Goal: Task Accomplishment & Management: Use online tool/utility

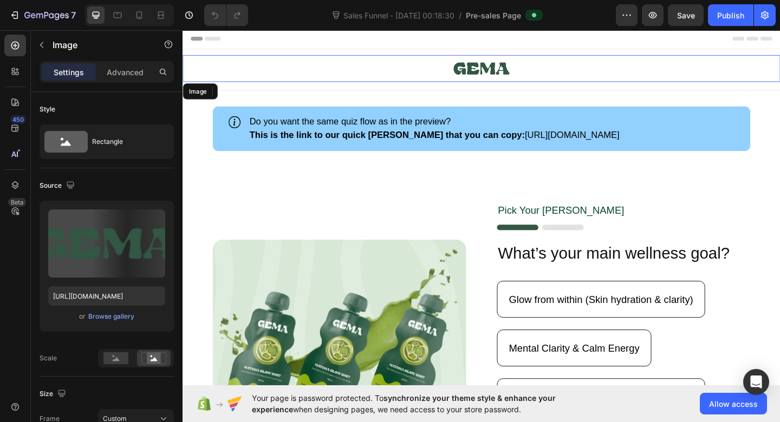
click at [244, 72] on link at bounding box center [507, 71] width 650 height 29
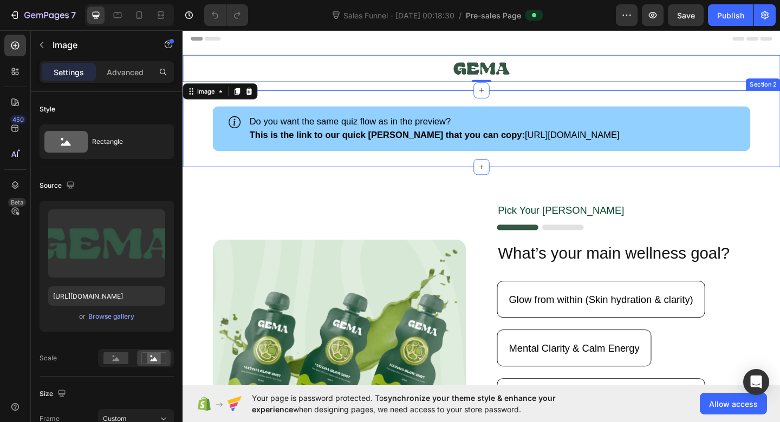
click at [215, 173] on div "Icon Do you want the same quiz flow as in the preview? This is the link to our …" at bounding box center [507, 137] width 650 height 83
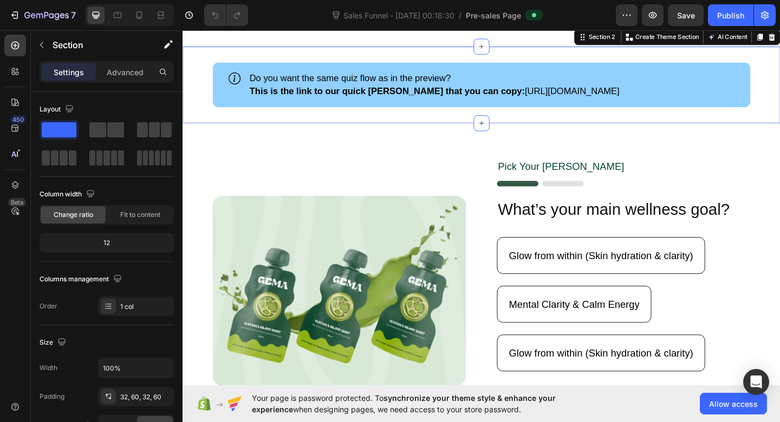
scroll to position [49, 0]
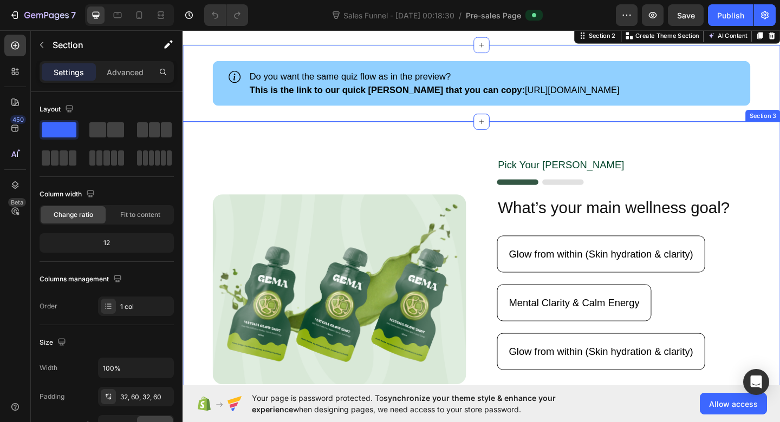
click at [403, 166] on div "Image Pick Your [PERSON_NAME] Text Block Image What’s your main wellness goal? …" at bounding box center [507, 312] width 650 height 365
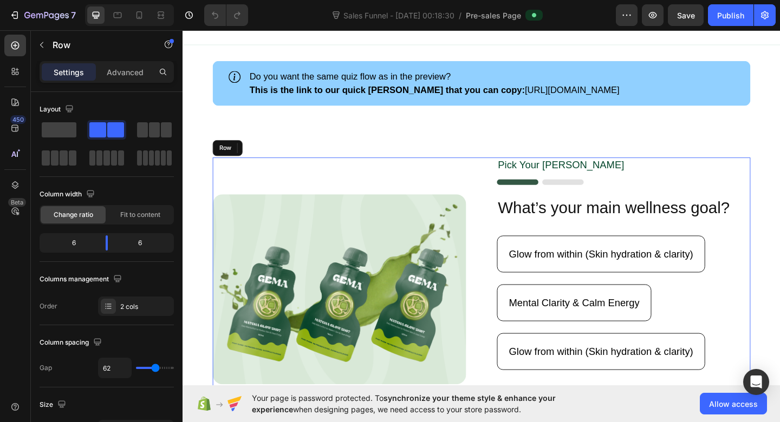
click at [388, 171] on div "Image" at bounding box center [353, 313] width 276 height 288
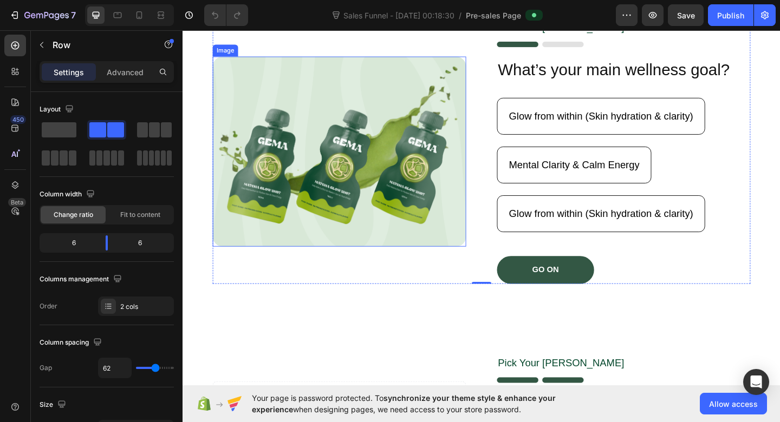
scroll to position [208, 0]
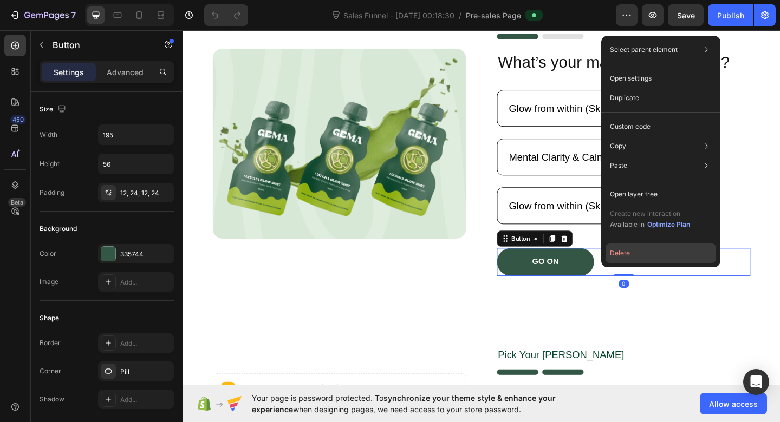
click at [663, 260] on button "Delete" at bounding box center [660, 253] width 110 height 19
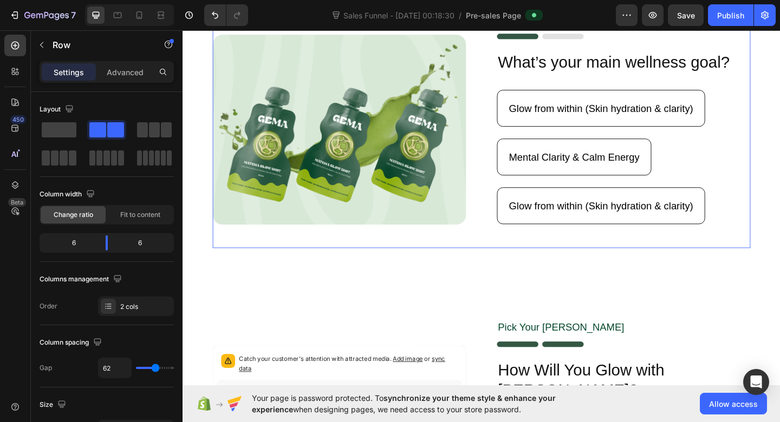
click at [709, 258] on div "Glow from within (Skin hydration & clarity) Button" at bounding box center [662, 234] width 276 height 66
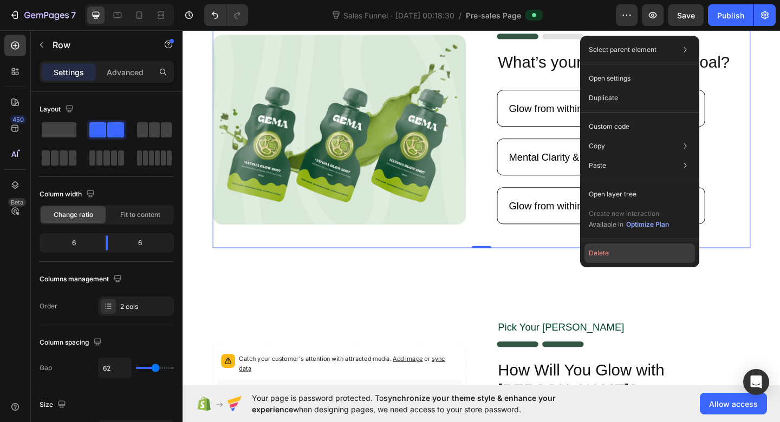
click at [605, 251] on button "Delete" at bounding box center [639, 253] width 110 height 19
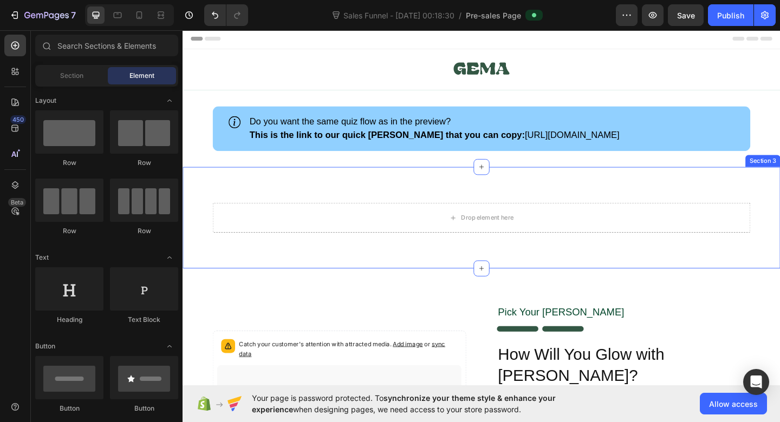
scroll to position [0, 0]
click at [535, 236] on div "Drop element here" at bounding box center [513, 234] width 57 height 9
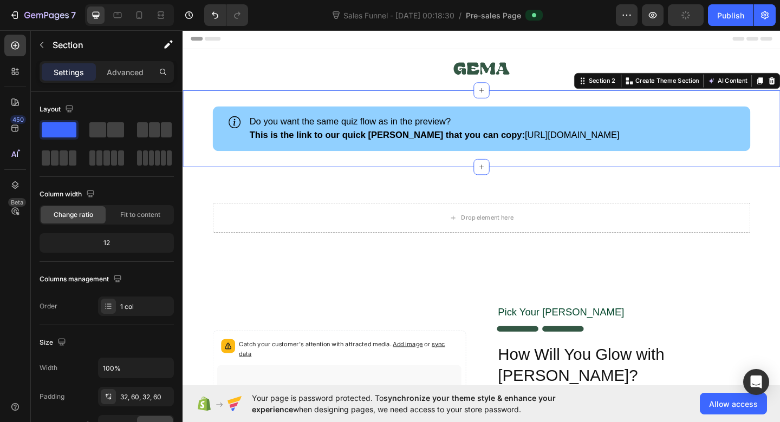
click at [376, 175] on div "Icon Do you want the same quiz flow as in the preview? This is the link to our …" at bounding box center [507, 137] width 650 height 83
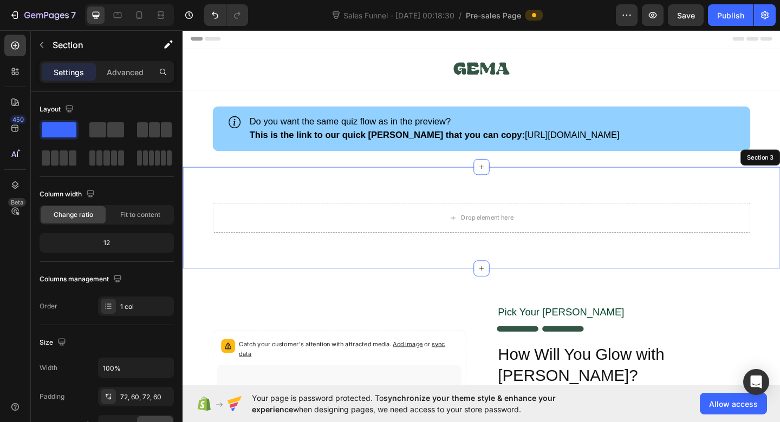
click at [263, 189] on div "Drop element here Section 3" at bounding box center [507, 234] width 650 height 110
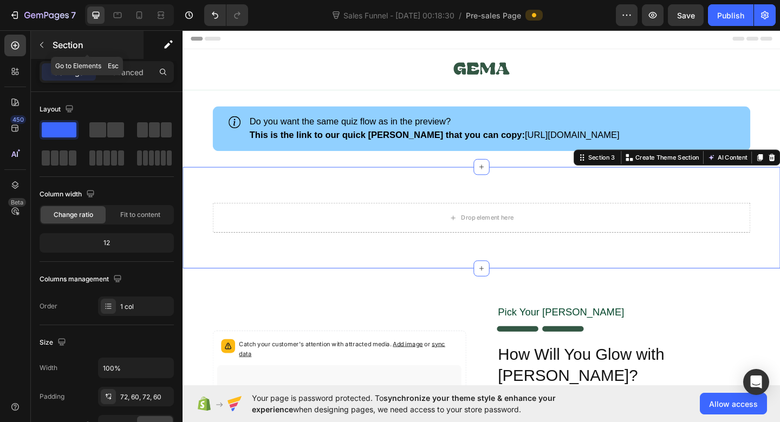
click at [45, 47] on icon "button" at bounding box center [41, 45] width 9 height 9
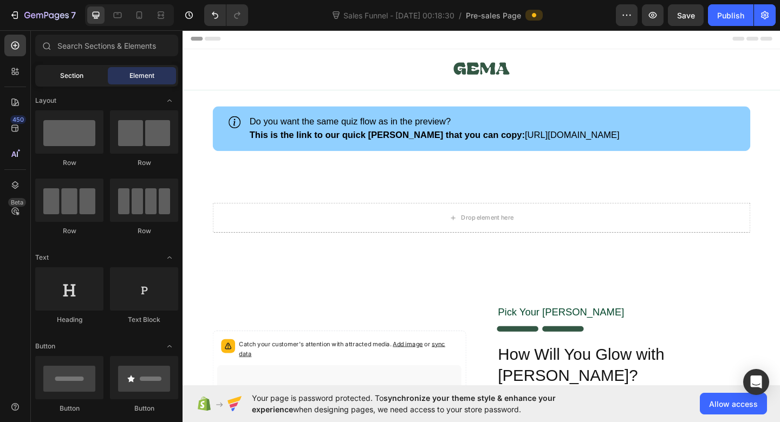
click at [79, 70] on div "Section" at bounding box center [71, 75] width 68 height 17
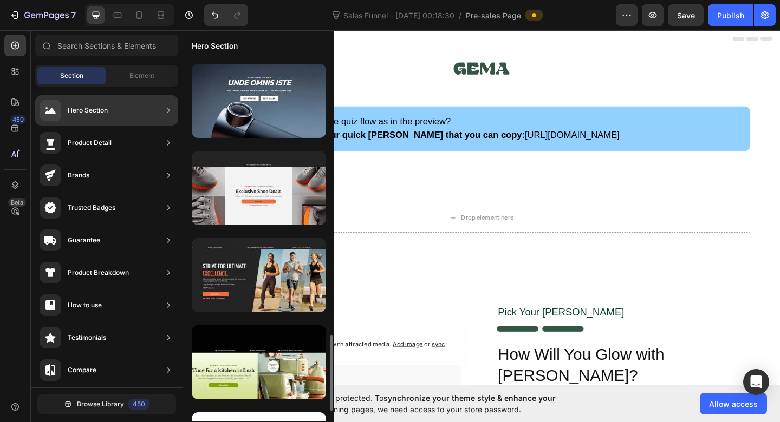
scroll to position [1311, 0]
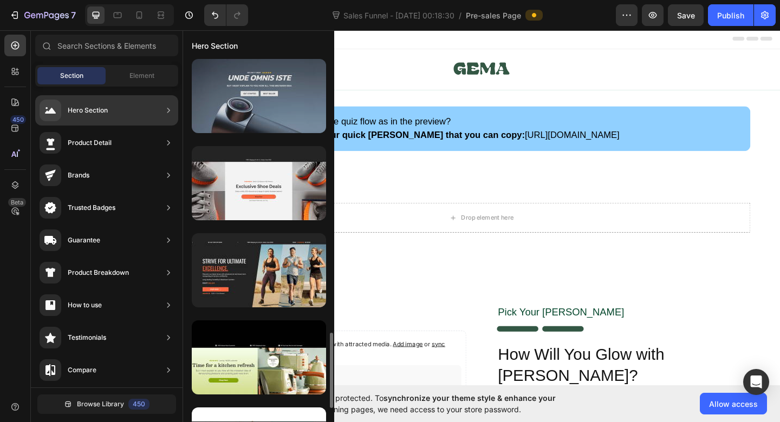
click at [267, 123] on div at bounding box center [259, 96] width 134 height 74
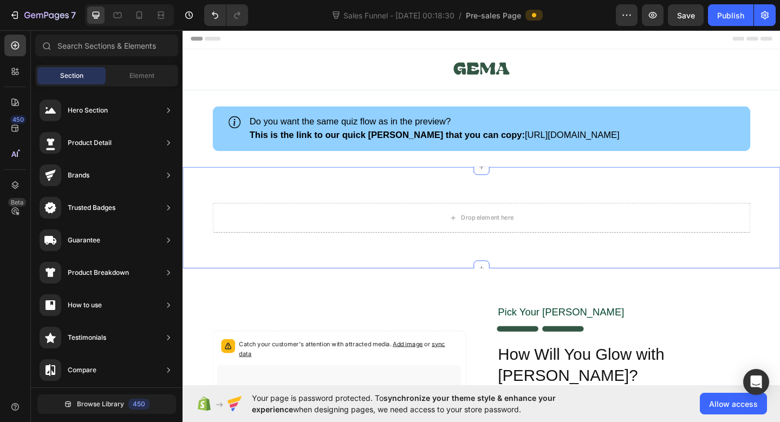
scroll to position [0, 0]
click at [434, 235] on div "Drop element here" at bounding box center [507, 234] width 585 height 32
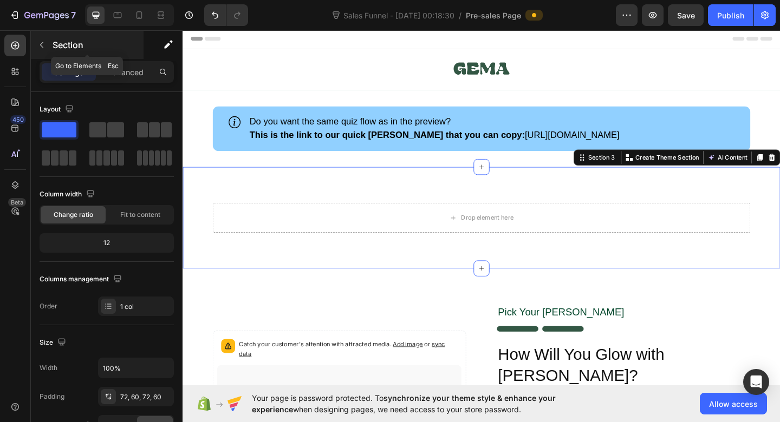
click at [63, 39] on p "Section" at bounding box center [97, 44] width 89 height 13
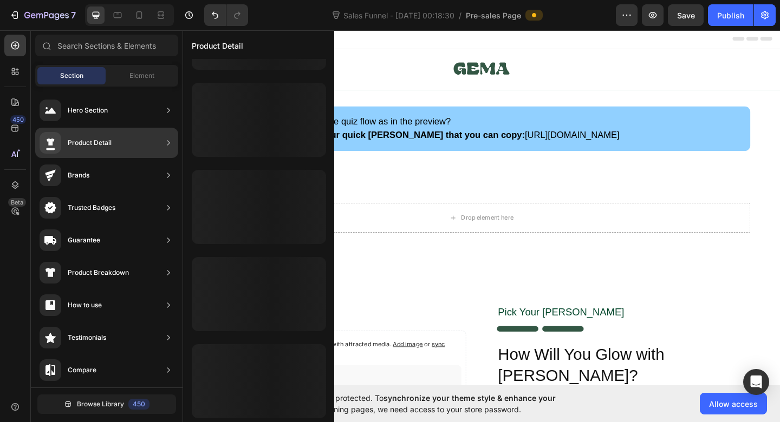
scroll to position [502, 0]
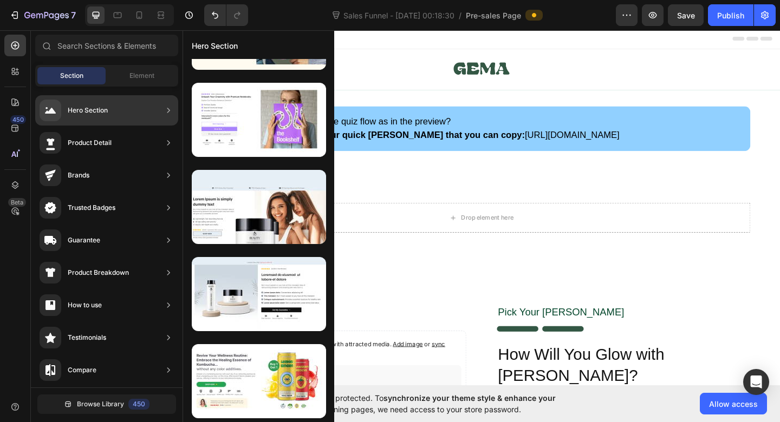
click at [98, 113] on div "Hero Section" at bounding box center [88, 110] width 40 height 11
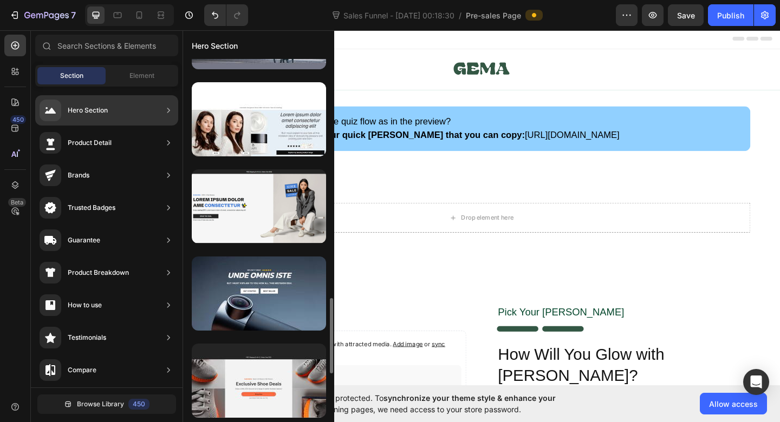
scroll to position [1126, 0]
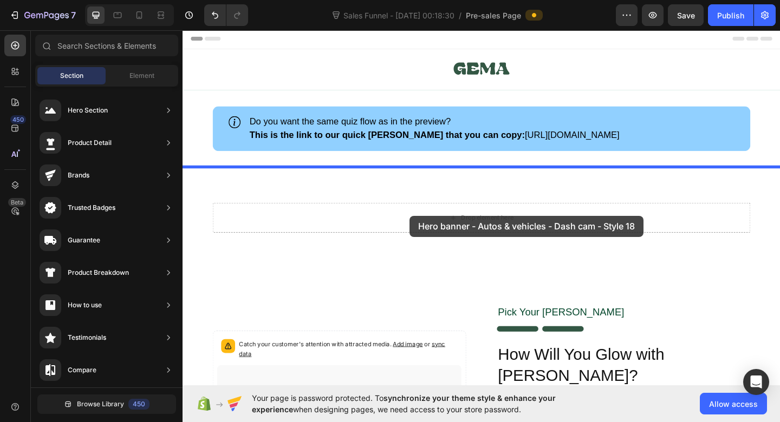
drag, startPoint x: 442, startPoint y: 300, endPoint x: 429, endPoint y: 232, distance: 68.9
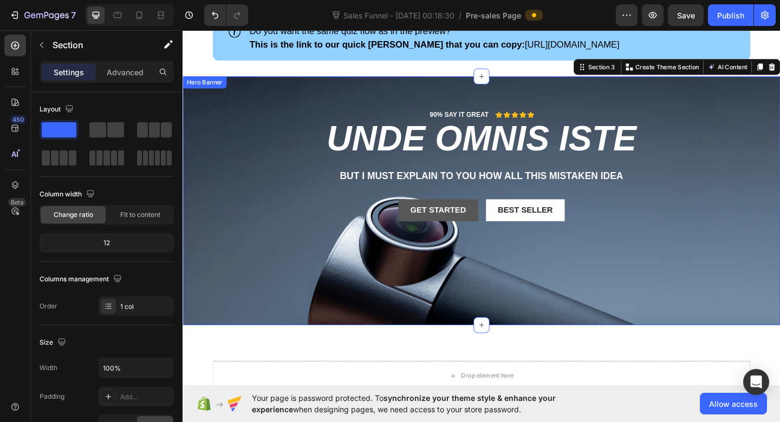
scroll to position [98, 0]
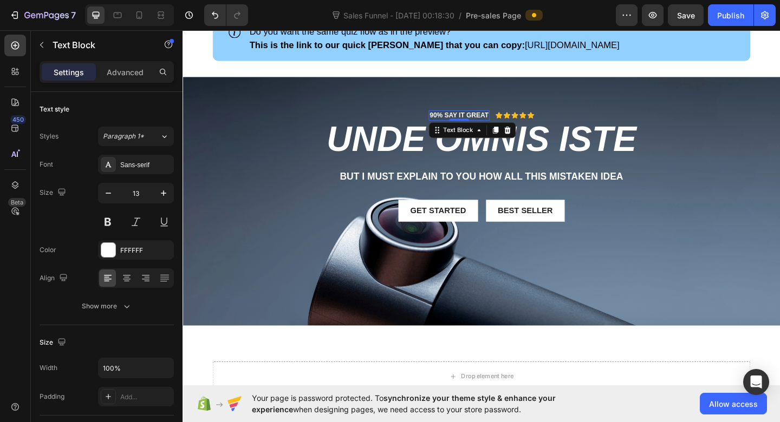
click at [504, 117] on div "90% SAY IT GREAT" at bounding box center [483, 122] width 66 height 11
click at [521, 148] on h2 "unde omnis iste" at bounding box center [507, 149] width 633 height 40
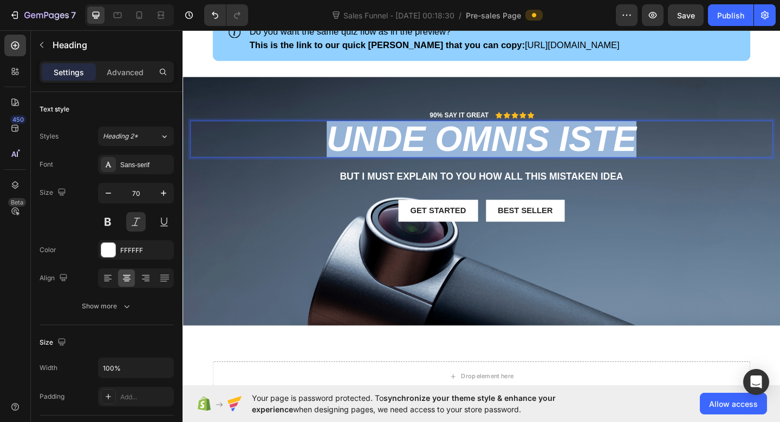
click at [521, 148] on p "unde omnis iste" at bounding box center [507, 149] width 631 height 38
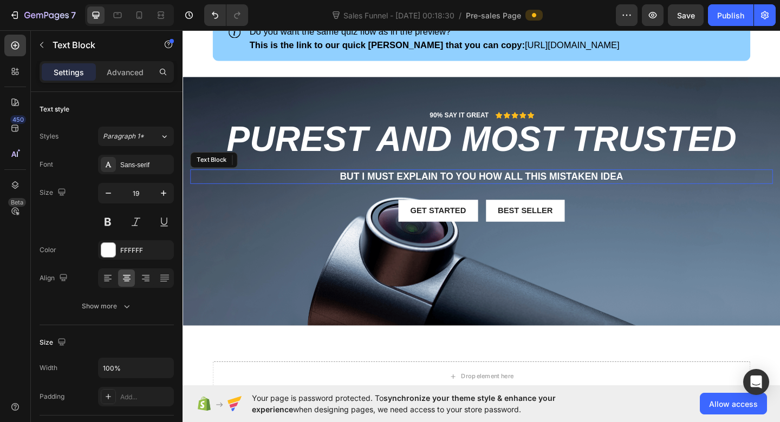
click at [569, 190] on p "But I must explain to you how all this mistaken idea" at bounding box center [507, 190] width 631 height 14
